Goal: Information Seeking & Learning: Check status

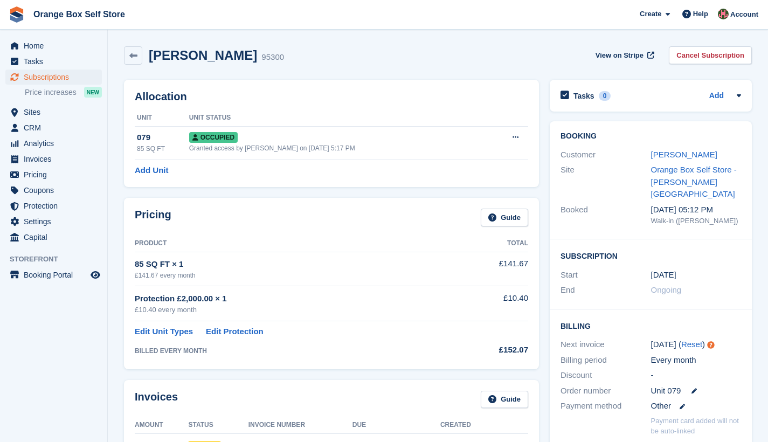
scroll to position [19, 0]
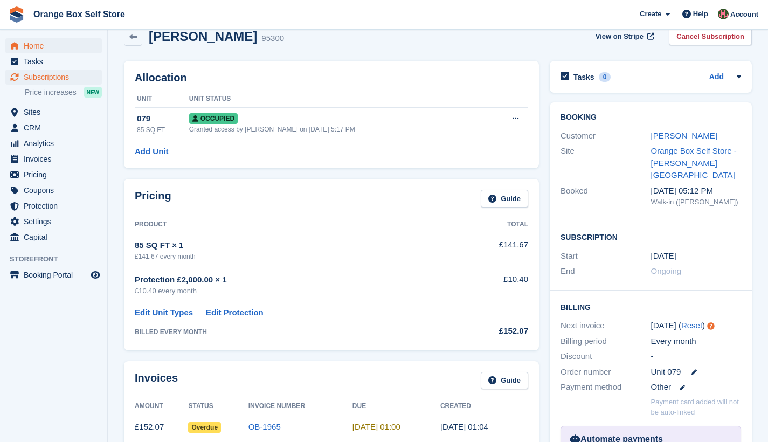
click at [38, 43] on span "Home" at bounding box center [56, 45] width 65 height 15
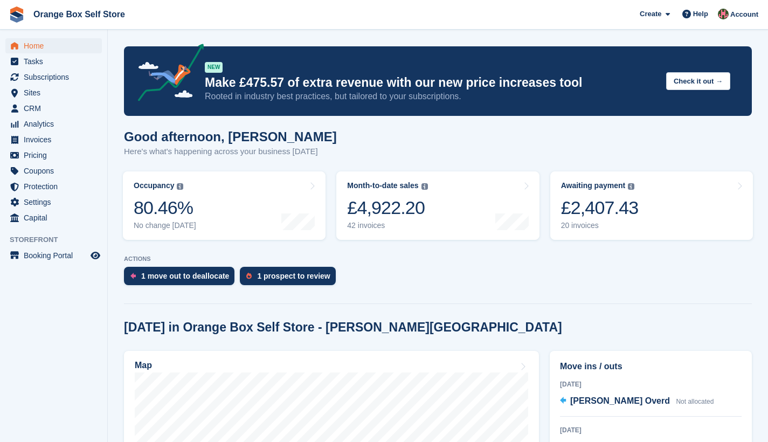
click at [622, 203] on div "£2,407.43" at bounding box center [600, 208] width 78 height 22
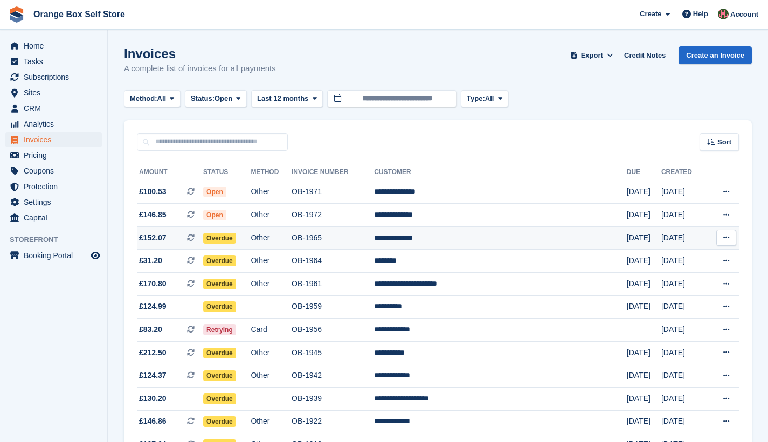
click at [334, 240] on td "OB-1965" at bounding box center [332, 237] width 82 height 23
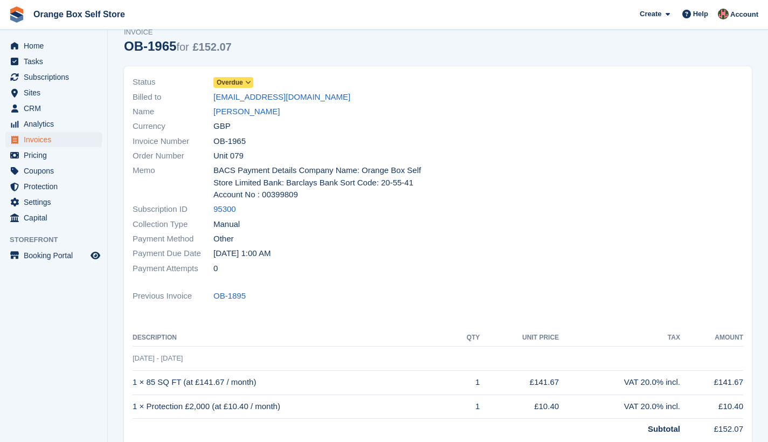
scroll to position [43, 0]
click at [226, 209] on link "95300" at bounding box center [224, 209] width 23 height 12
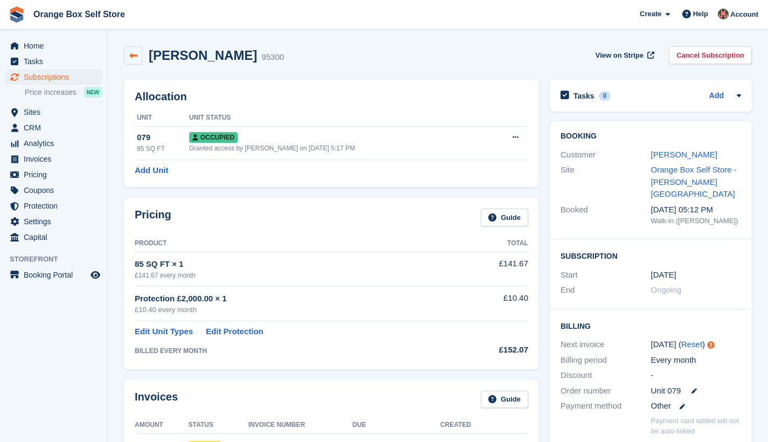
click at [128, 54] on link at bounding box center [133, 55] width 18 height 18
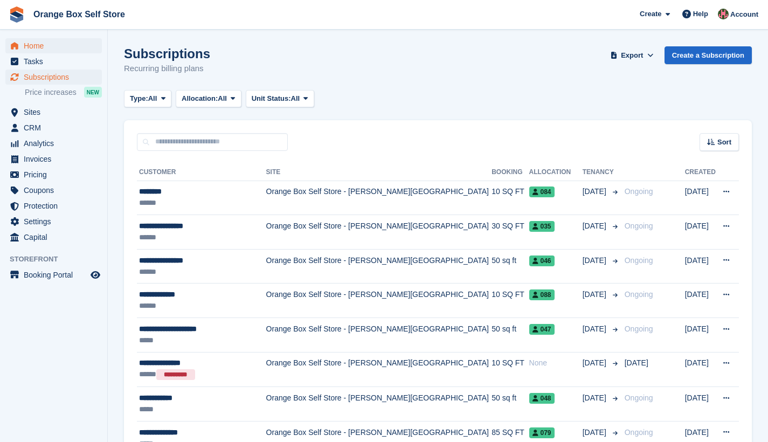
click at [33, 47] on span "Home" at bounding box center [56, 45] width 65 height 15
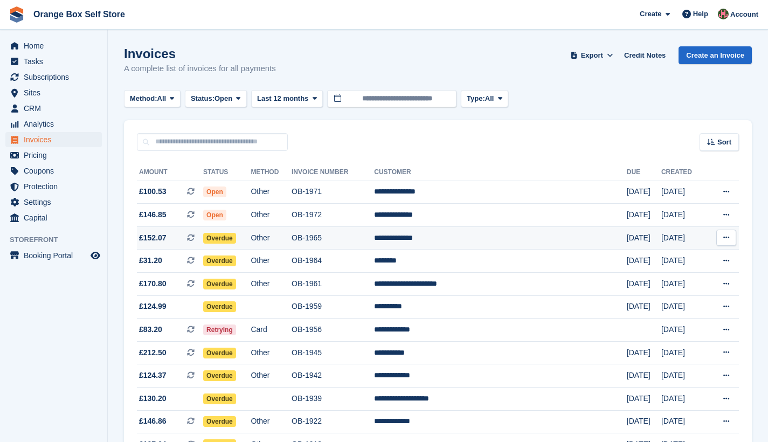
click at [360, 241] on td "OB-1965" at bounding box center [332, 237] width 82 height 23
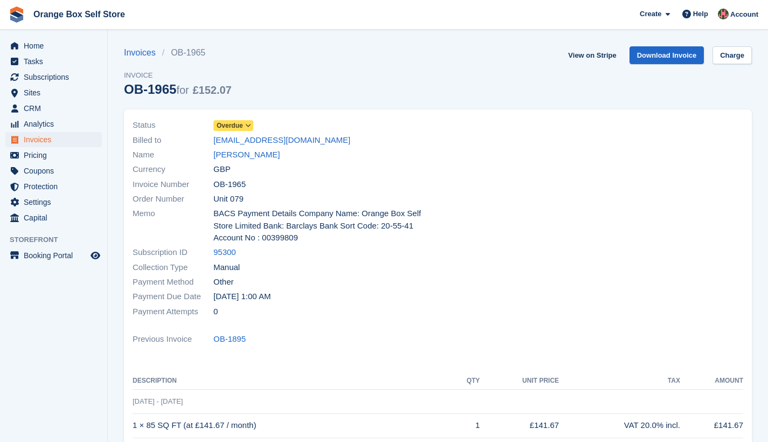
click at [252, 156] on link "[PERSON_NAME]" at bounding box center [246, 155] width 66 height 12
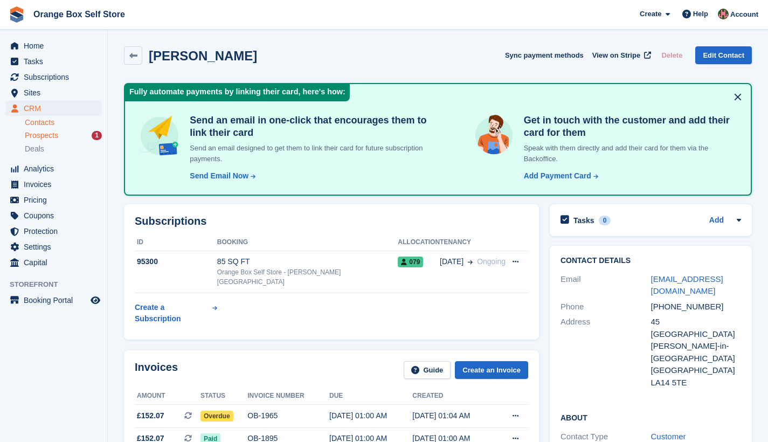
click at [58, 140] on span "Prospects" at bounding box center [41, 135] width 33 height 10
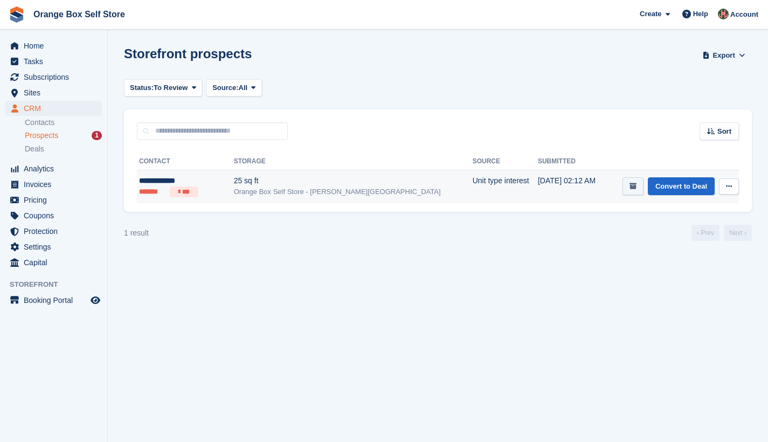
click at [629, 188] on icon "submit" at bounding box center [632, 186] width 7 height 7
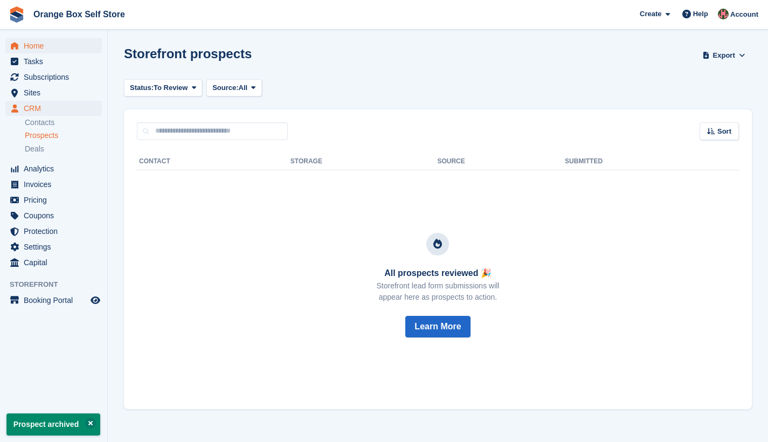
click at [29, 47] on span "Home" at bounding box center [56, 45] width 65 height 15
